Goal: Task Accomplishment & Management: Manage account settings

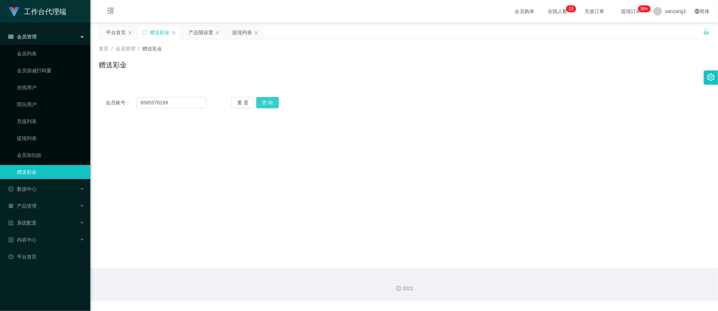
type input "6585578199"
click at [263, 104] on button "查 询" at bounding box center [267, 102] width 23 height 11
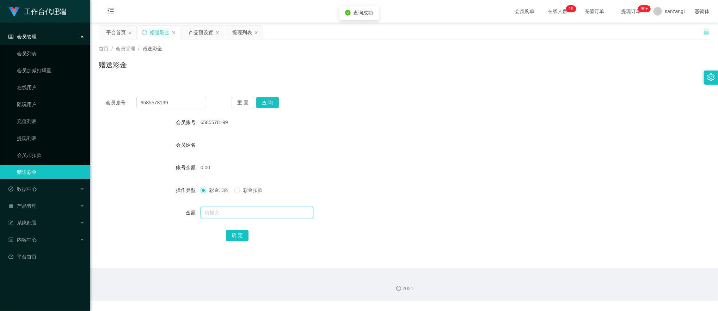
click at [210, 211] on input "text" at bounding box center [257, 212] width 113 height 11
type input "500"
click at [228, 233] on button "确 定" at bounding box center [237, 235] width 23 height 11
drag, startPoint x: 169, startPoint y: 99, endPoint x: 134, endPoint y: 97, distance: 35.0
click at [69, 93] on section "工作台代理端 会员管理 会员列表 会员加减打码量 在线用户 陪玩用户 充值列表 提现列表 会员加扣款 赠送彩金 数据中心 产品管理 注单管理 产品列表 产品预…" at bounding box center [359, 150] width 718 height 301
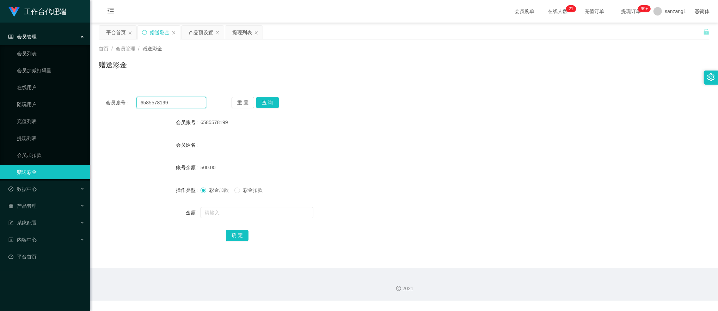
paste input "Colalin1997"
type input "Colalin1997"
click at [271, 107] on button "查 询" at bounding box center [267, 102] width 23 height 11
click at [208, 215] on input "text" at bounding box center [257, 212] width 113 height 11
type input "1000"
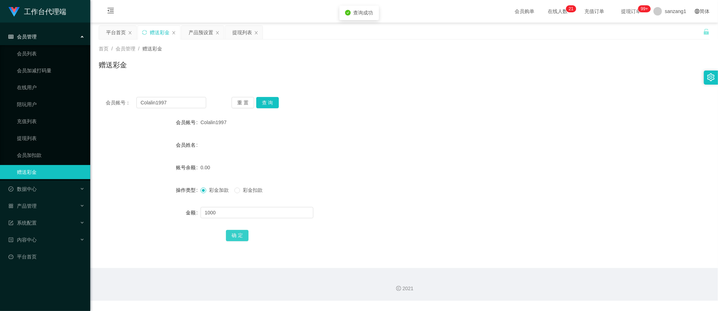
click at [247, 232] on button "确 定" at bounding box center [237, 235] width 23 height 11
